Goal: Task Accomplishment & Management: Manage account settings

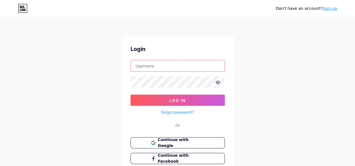
click at [144, 63] on input "text" at bounding box center [178, 65] width 94 height 11
paste input "[EMAIL_ADDRESS][DOMAIN_NAME]"
type input "[EMAIL_ADDRESS][DOMAIN_NAME]"
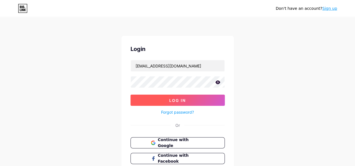
click at [163, 100] on button "Log In" at bounding box center [177, 100] width 94 height 11
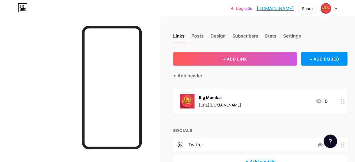
click at [225, 106] on div "https://youtube.com/shorts/znYPbmoTmoI?si=Ovm8qlwqc3I3ZR0q" at bounding box center [220, 105] width 42 height 6
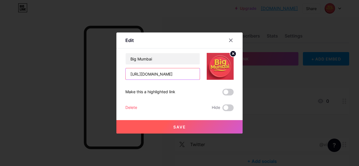
click at [134, 73] on input "https://youtube.com/shorts/znYPbmoTmoI?si=Ovm8qlwqc3I3ZR0q" at bounding box center [163, 73] width 74 height 11
paste input "https://www.bigmumbair.com/#/register?invitationCode=456176347493"
type input "https://www.bigmumbair.com/#/register?invitationCode=456176347493"
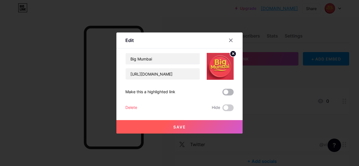
click at [231, 91] on span at bounding box center [227, 92] width 11 height 7
click at [222, 94] on input "checkbox" at bounding box center [222, 94] width 0 height 0
click at [174, 127] on span "Save" at bounding box center [179, 127] width 13 height 5
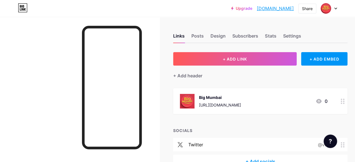
click at [241, 102] on div "https://www.bigmumbair.com/#/register?invitationCode=456176347493" at bounding box center [220, 105] width 42 height 6
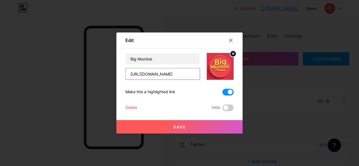
click at [169, 72] on input "https://www.bigmumbair.com/#/register?invitationCode=456176347493" at bounding box center [163, 73] width 74 height 11
click at [229, 93] on span at bounding box center [227, 92] width 11 height 7
click at [222, 94] on input "checkbox" at bounding box center [222, 94] width 0 height 0
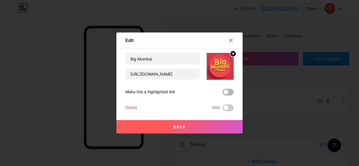
click at [229, 93] on span at bounding box center [227, 92] width 11 height 7
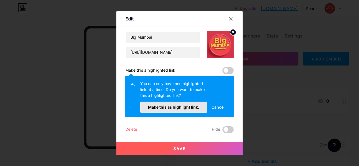
click at [192, 108] on span "Make this as highlight link." at bounding box center [173, 107] width 51 height 5
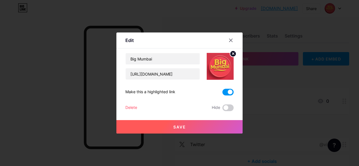
click at [187, 123] on button "Save" at bounding box center [179, 126] width 126 height 13
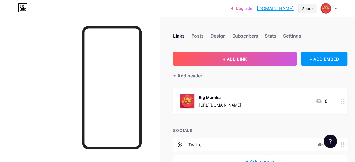
click at [302, 7] on div "Share" at bounding box center [307, 9] width 11 height 6
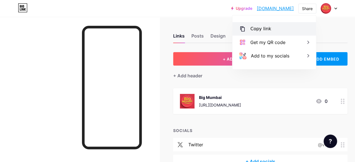
click at [278, 28] on div "Copy link" at bounding box center [274, 28] width 84 height 13
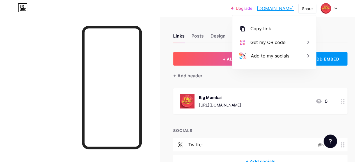
click at [335, 11] on div at bounding box center [329, 8] width 16 height 10
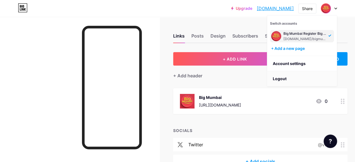
click at [287, 75] on li "Logout" at bounding box center [302, 78] width 70 height 15
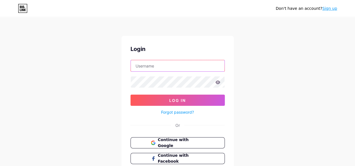
click at [171, 62] on input "text" at bounding box center [178, 65] width 94 height 11
paste input "belir10661@ikanteri.com"
type input "belir10661@ikanteri.com"
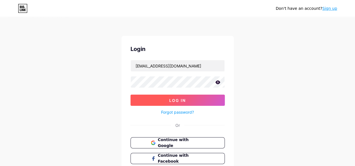
click at [166, 96] on button "Log In" at bounding box center [177, 100] width 94 height 11
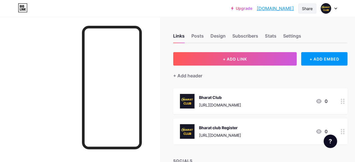
click at [301, 12] on div "Share" at bounding box center [307, 9] width 18 height 10
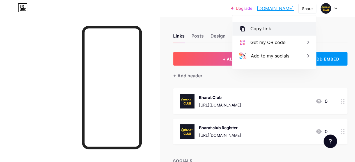
click at [274, 24] on div "Copy link" at bounding box center [274, 28] width 84 height 13
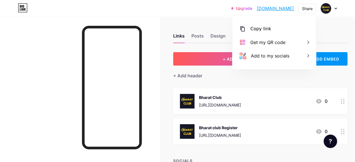
click at [207, 104] on div "[URL][DOMAIN_NAME]" at bounding box center [220, 105] width 42 height 6
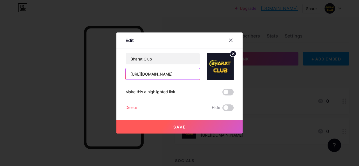
click at [170, 70] on input "[URL][DOMAIN_NAME]" at bounding box center [163, 73] width 74 height 11
paste input "[DOMAIN_NAME]"
type input "[URL][DOMAIN_NAME]"
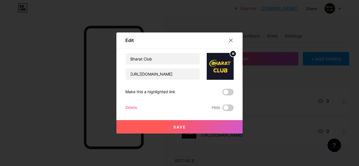
click at [231, 93] on span at bounding box center [227, 92] width 11 height 7
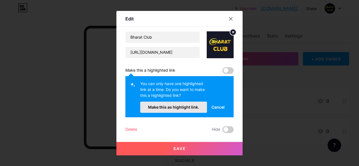
click at [195, 104] on button "Make this as highlight link." at bounding box center [173, 107] width 67 height 11
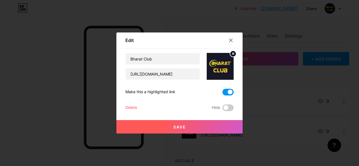
click at [189, 124] on button "Save" at bounding box center [179, 126] width 126 height 13
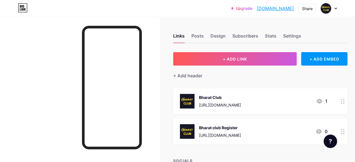
click at [214, 133] on div "[URL][DOMAIN_NAME]" at bounding box center [220, 135] width 42 height 6
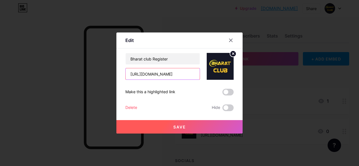
click at [164, 75] on input "[URL][DOMAIN_NAME]" at bounding box center [163, 73] width 74 height 11
paste input "[URL][DOMAIN_NAME]"
type input "[URL][DOMAIN_NAME]"
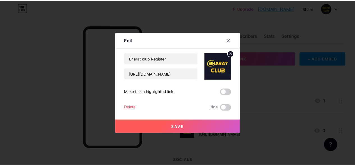
scroll to position [0, 0]
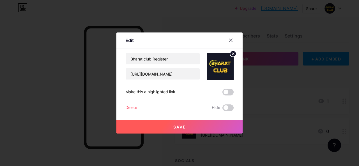
click at [229, 90] on span at bounding box center [227, 92] width 11 height 7
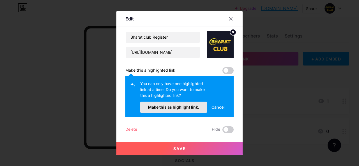
click at [186, 106] on span "Make this as highlight link." at bounding box center [173, 107] width 51 height 5
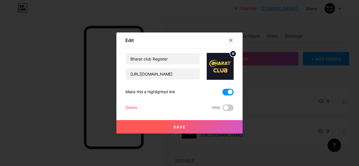
click at [180, 126] on span "Save" at bounding box center [179, 127] width 13 height 5
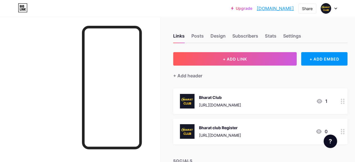
click at [333, 8] on div at bounding box center [329, 8] width 16 height 10
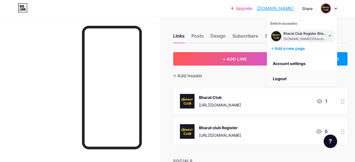
click at [287, 78] on li "Logout" at bounding box center [302, 78] width 70 height 15
